Goal: Task Accomplishment & Management: Use online tool/utility

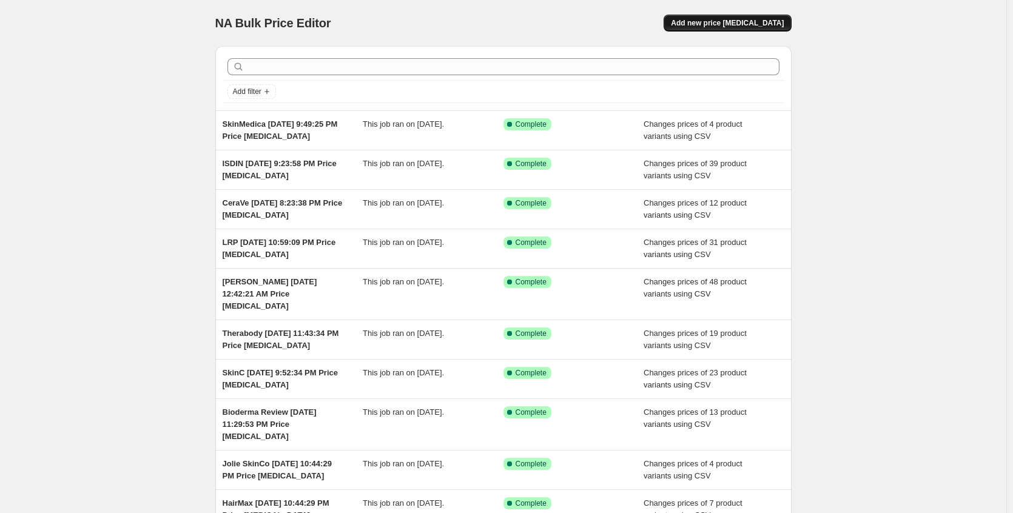
click at [754, 27] on span "Add new price change job" at bounding box center [727, 23] width 113 height 10
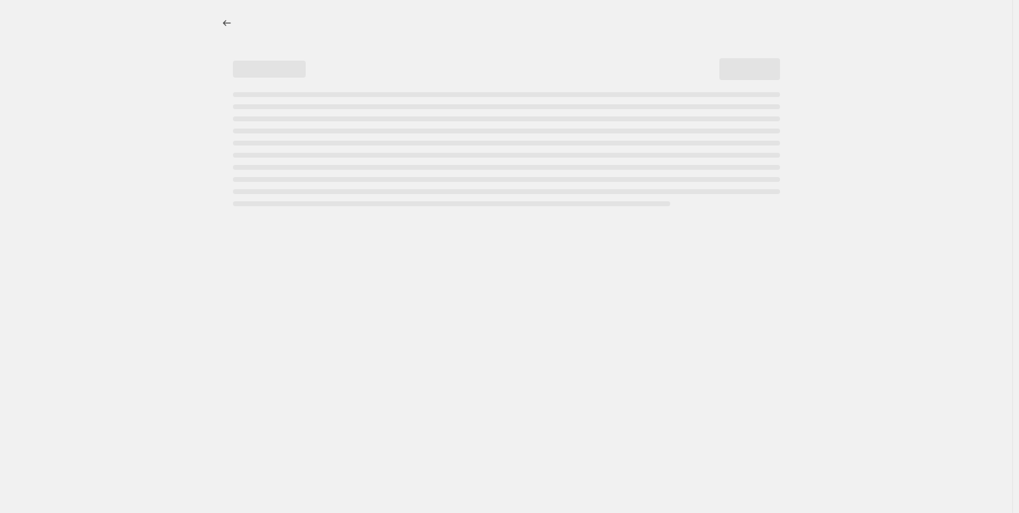
select select "percentage"
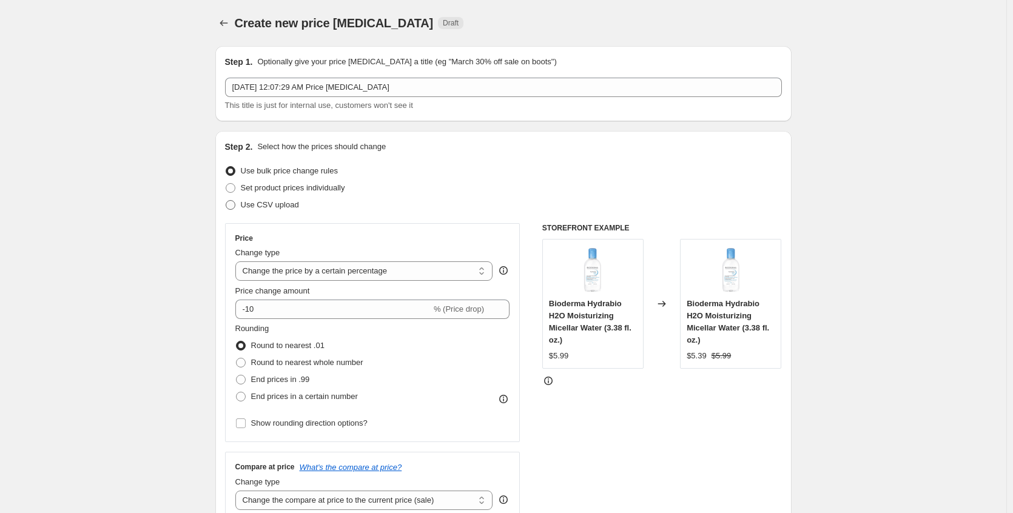
click at [239, 204] on label "Use CSV upload" at bounding box center [262, 205] width 74 height 17
click at [226, 201] on input "Use CSV upload" at bounding box center [226, 200] width 1 height 1
radio input "true"
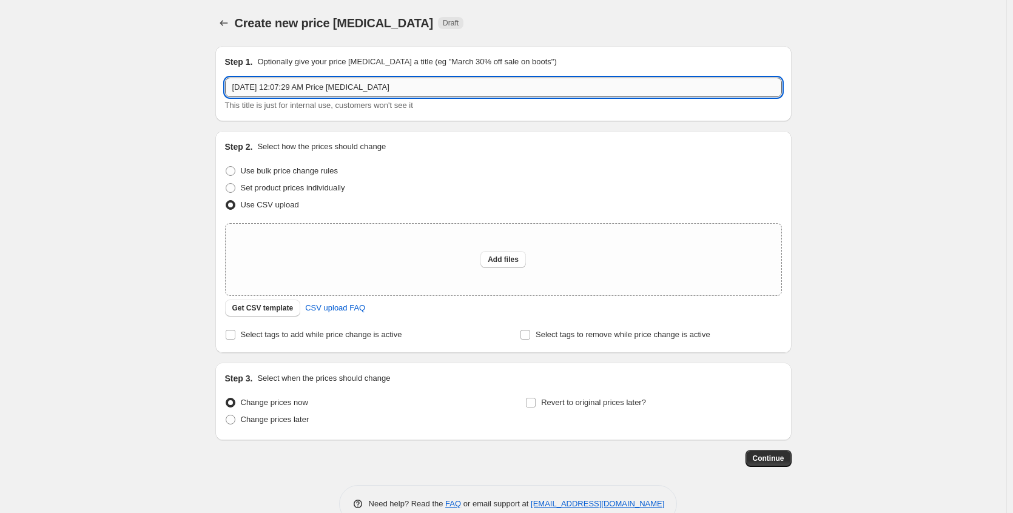
click at [237, 83] on input "Aug 28, 2025, 12:07:29 AM Price change job" at bounding box center [503, 87] width 557 height 19
type input "Image Skincare Aug 28, 2025, 12:07:29 AM Price change job"
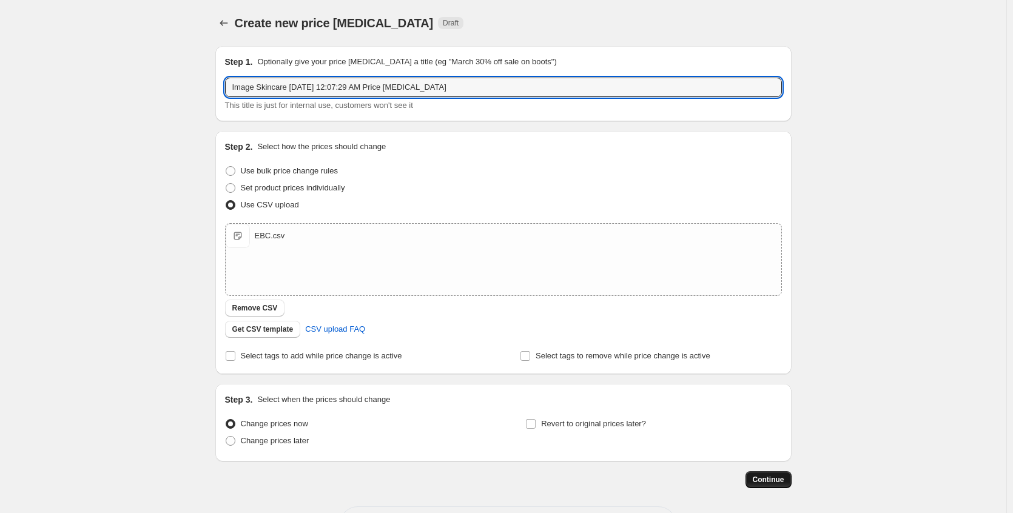
click at [782, 481] on span "Continue" at bounding box center [769, 480] width 32 height 10
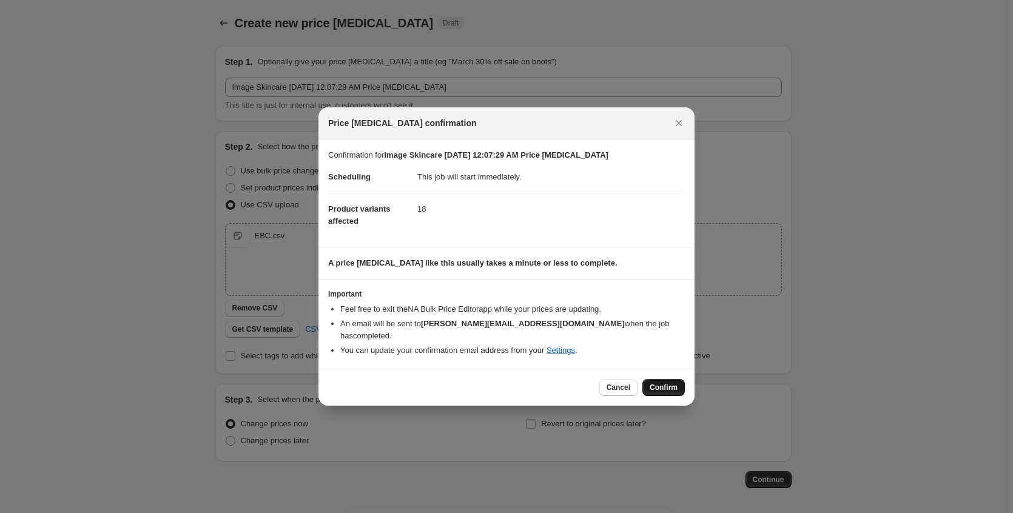
click at [664, 383] on span "Confirm" at bounding box center [664, 388] width 28 height 10
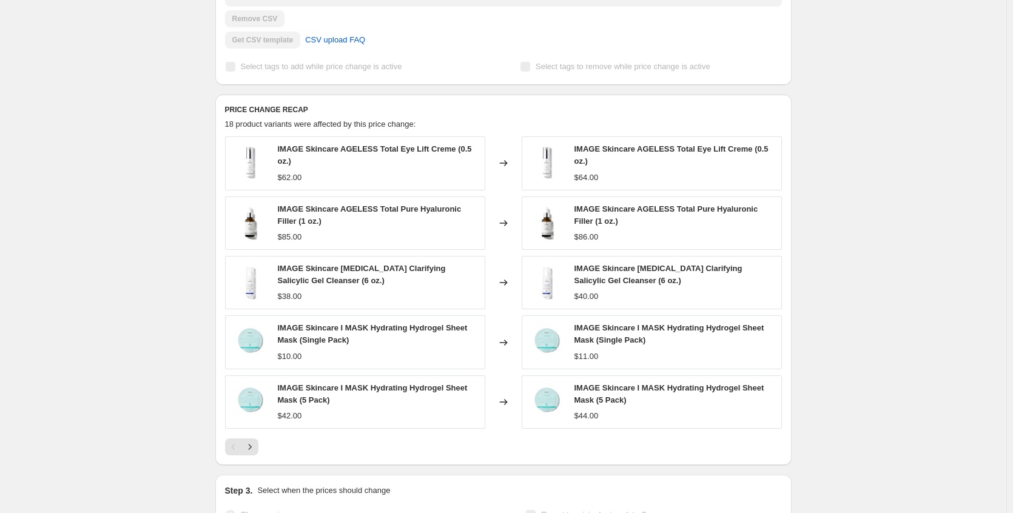
scroll to position [505, 0]
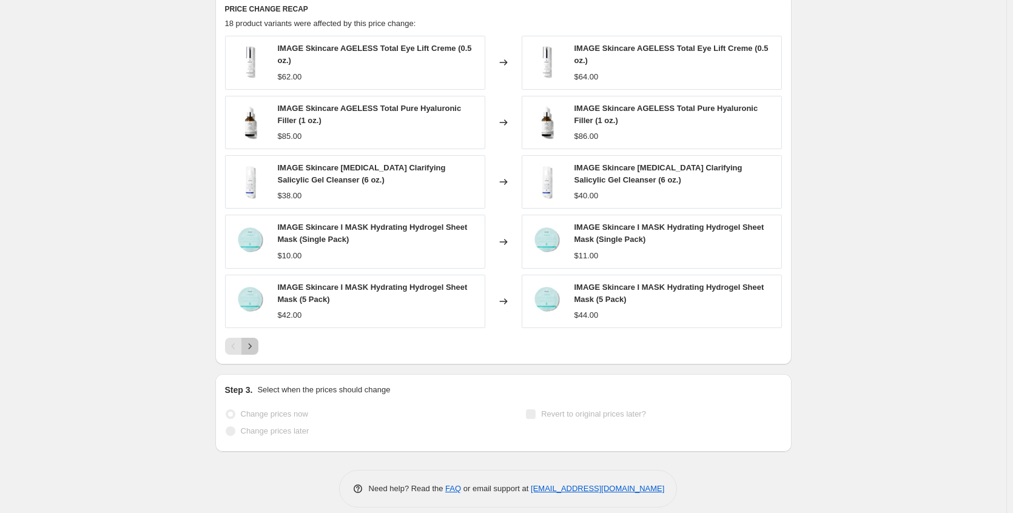
click at [255, 349] on icon "Next" at bounding box center [250, 346] width 12 height 12
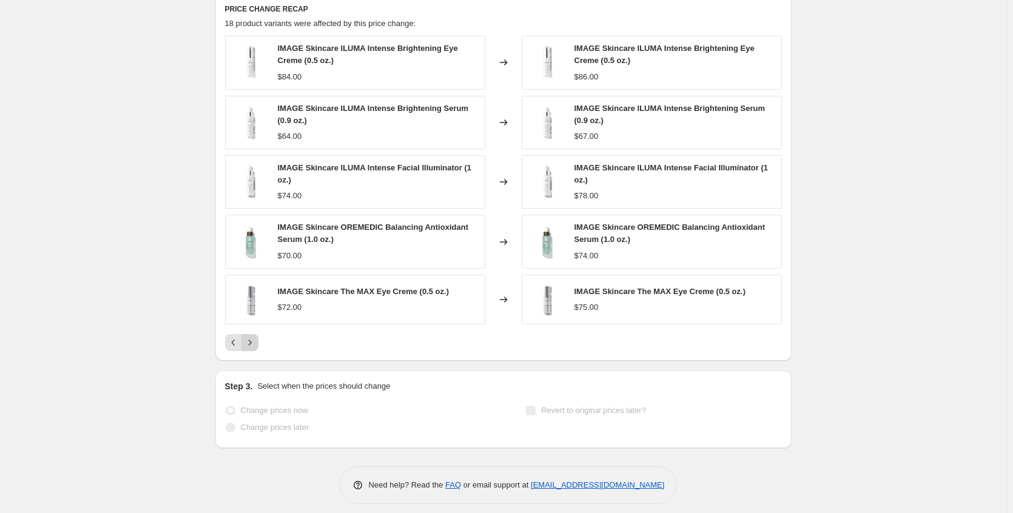
click at [258, 346] on button "Next" at bounding box center [249, 342] width 17 height 17
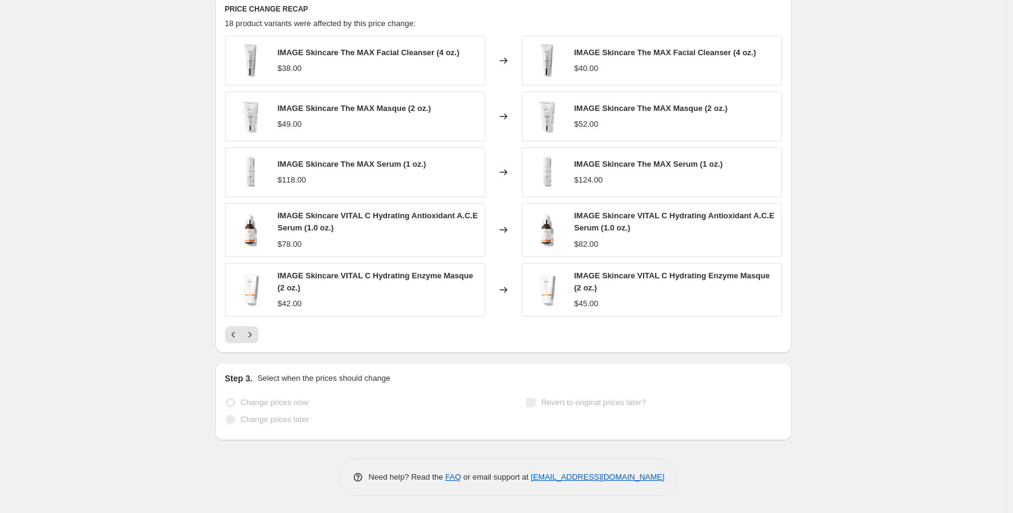
click at [878, 289] on div "Image Skincare Aug 28, 2025, 12:07:29 AM Price change job. This page is ready I…" at bounding box center [503, 5] width 1007 height 1020
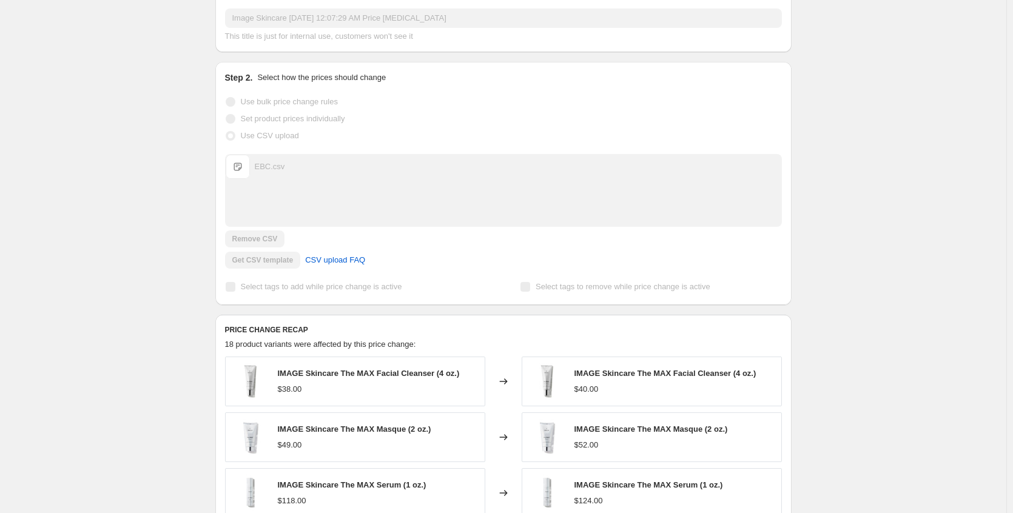
scroll to position [0, 0]
